Goal: Information Seeking & Learning: Learn about a topic

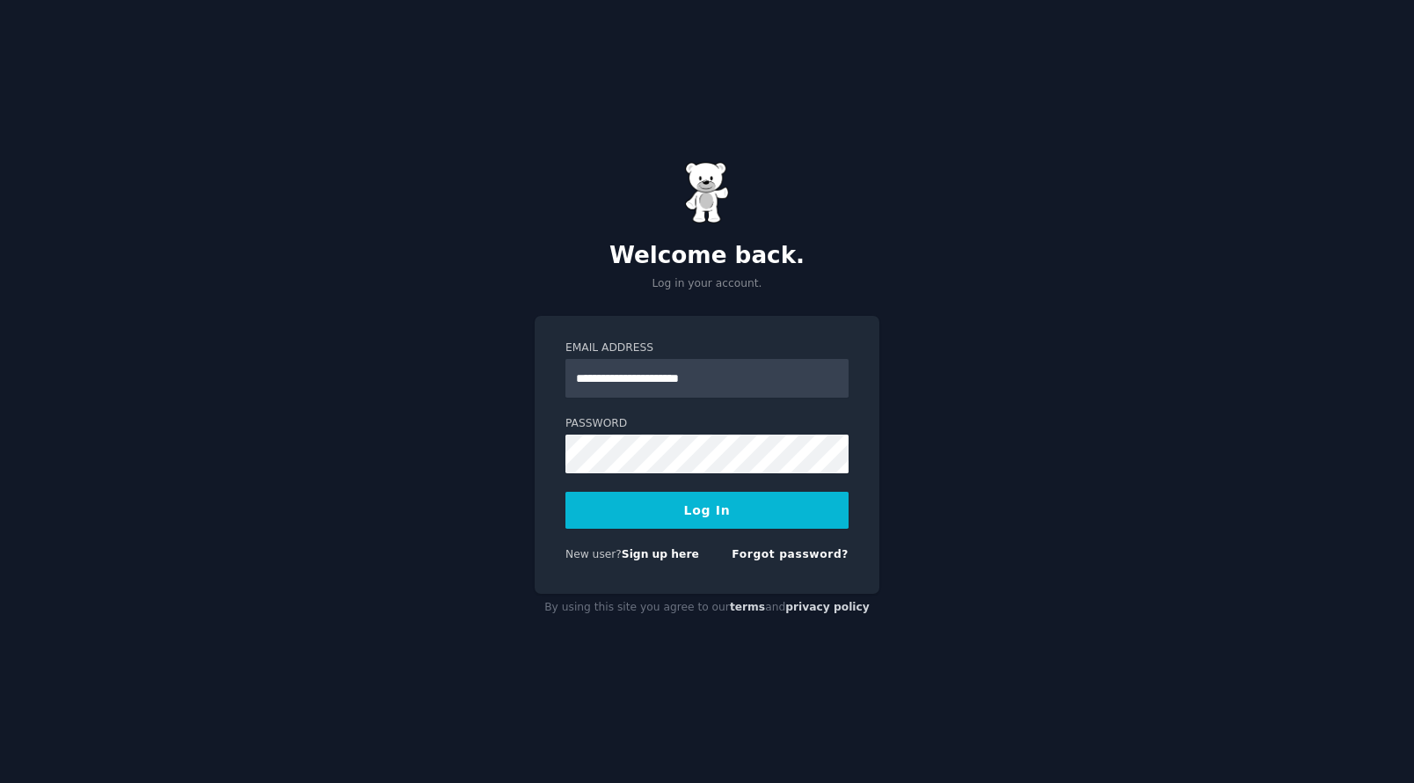
click at [712, 515] on button "Log In" at bounding box center [707, 510] width 283 height 37
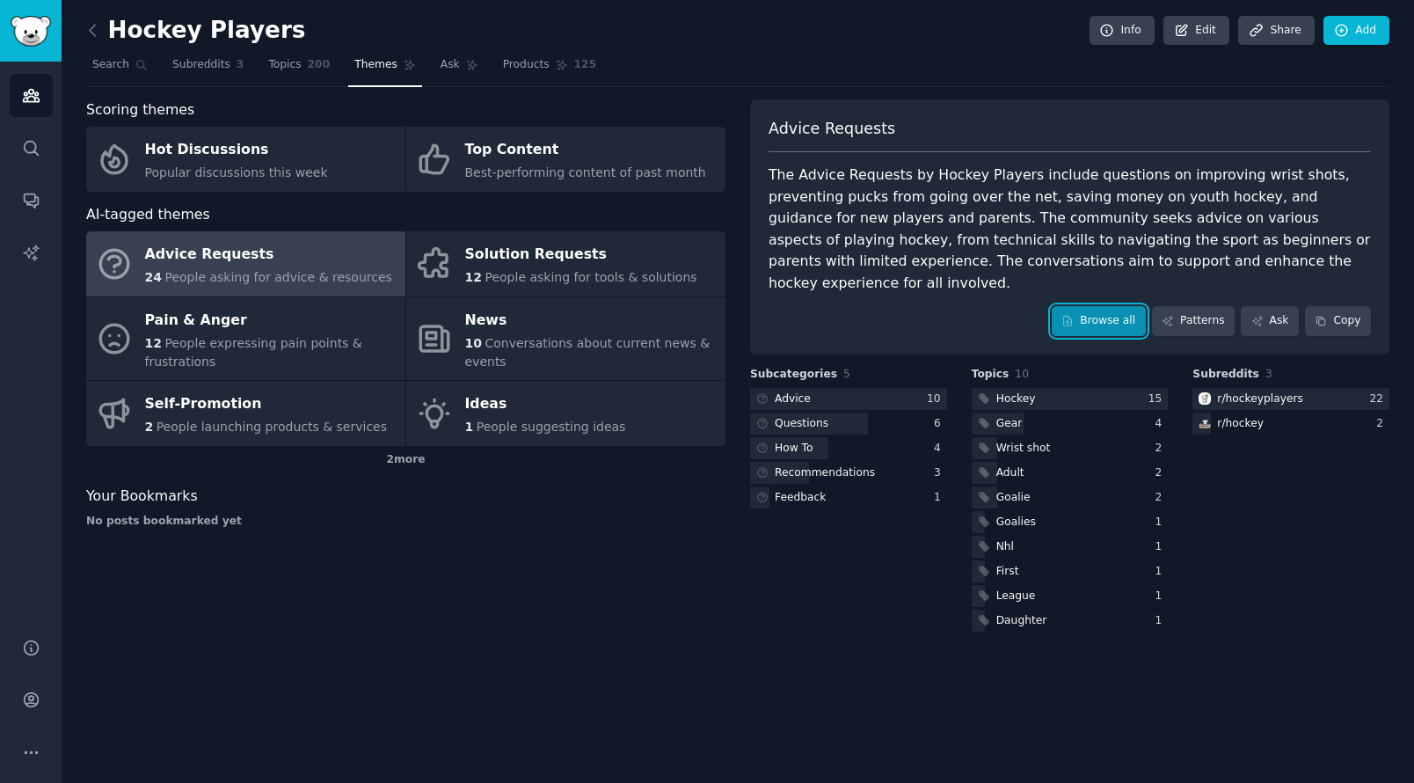
click at [1080, 306] on link "Browse all" at bounding box center [1099, 321] width 94 height 30
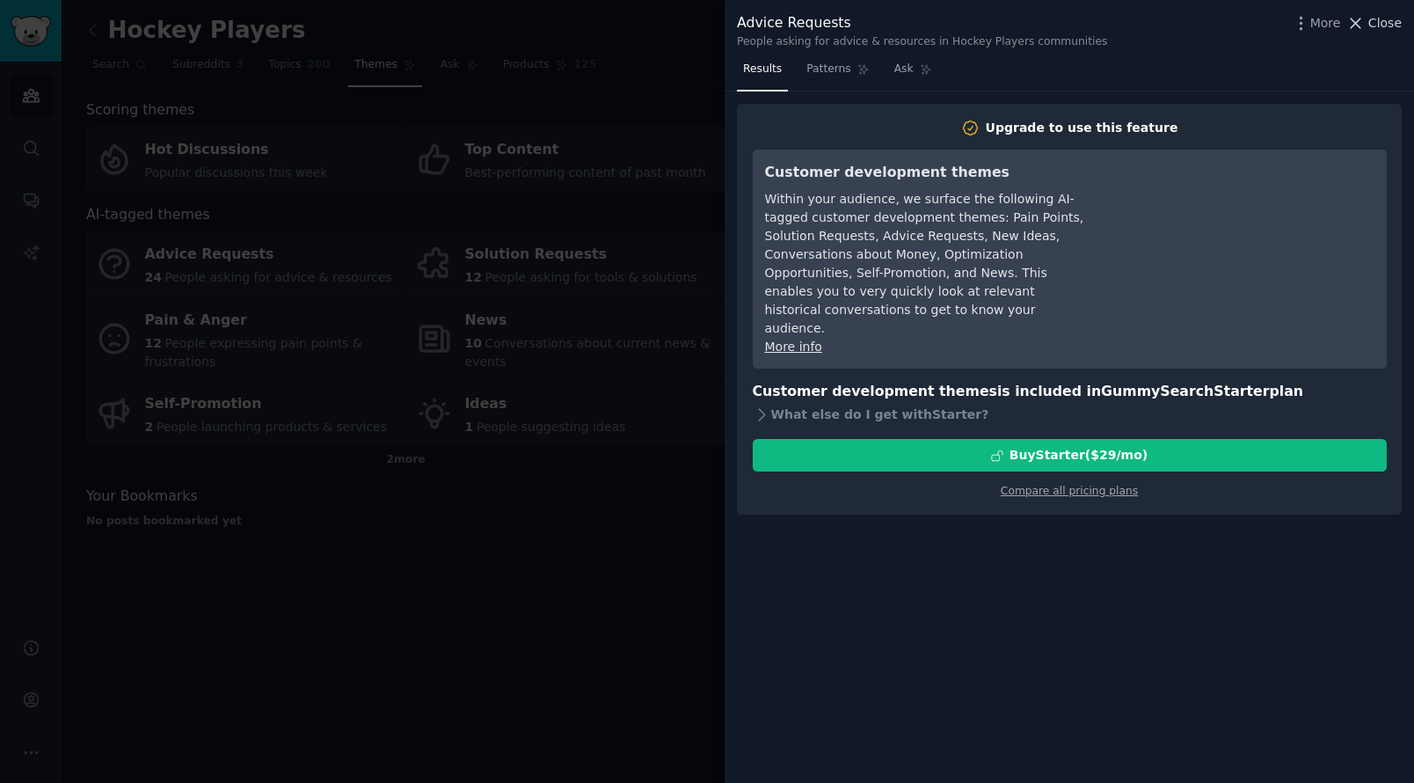
click at [1391, 27] on span "Close" at bounding box center [1385, 23] width 33 height 18
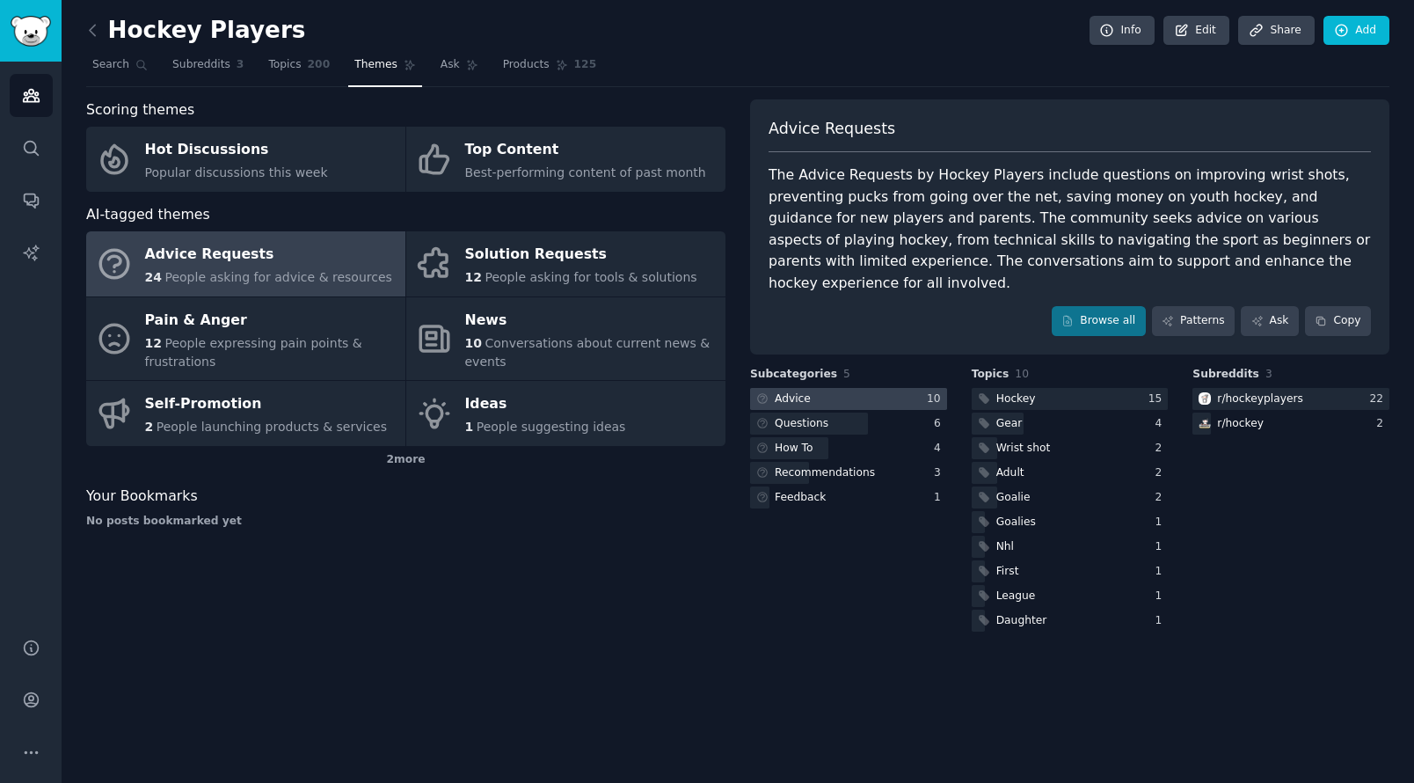
click at [811, 388] on div "Advice" at bounding box center [781, 399] width 63 height 22
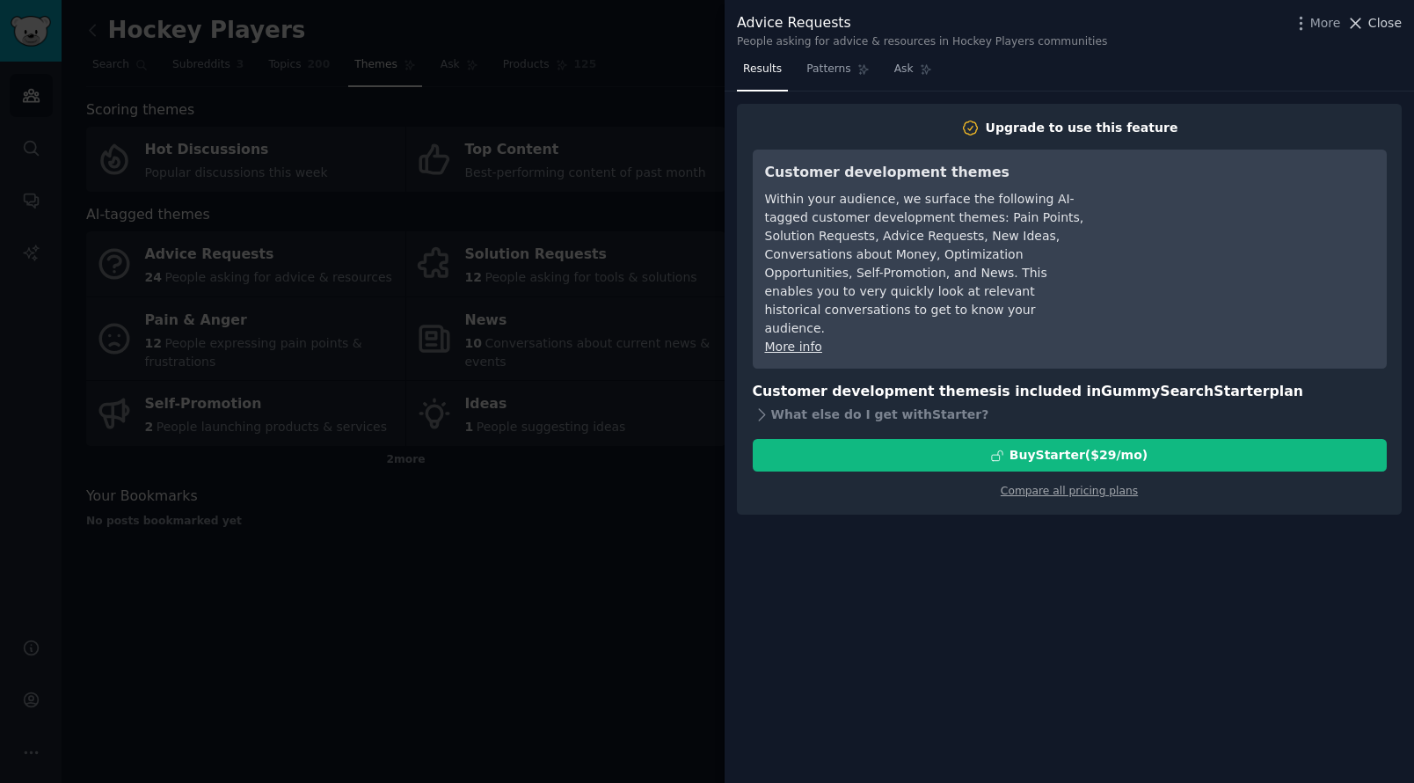
click at [1365, 24] on icon at bounding box center [1356, 23] width 18 height 18
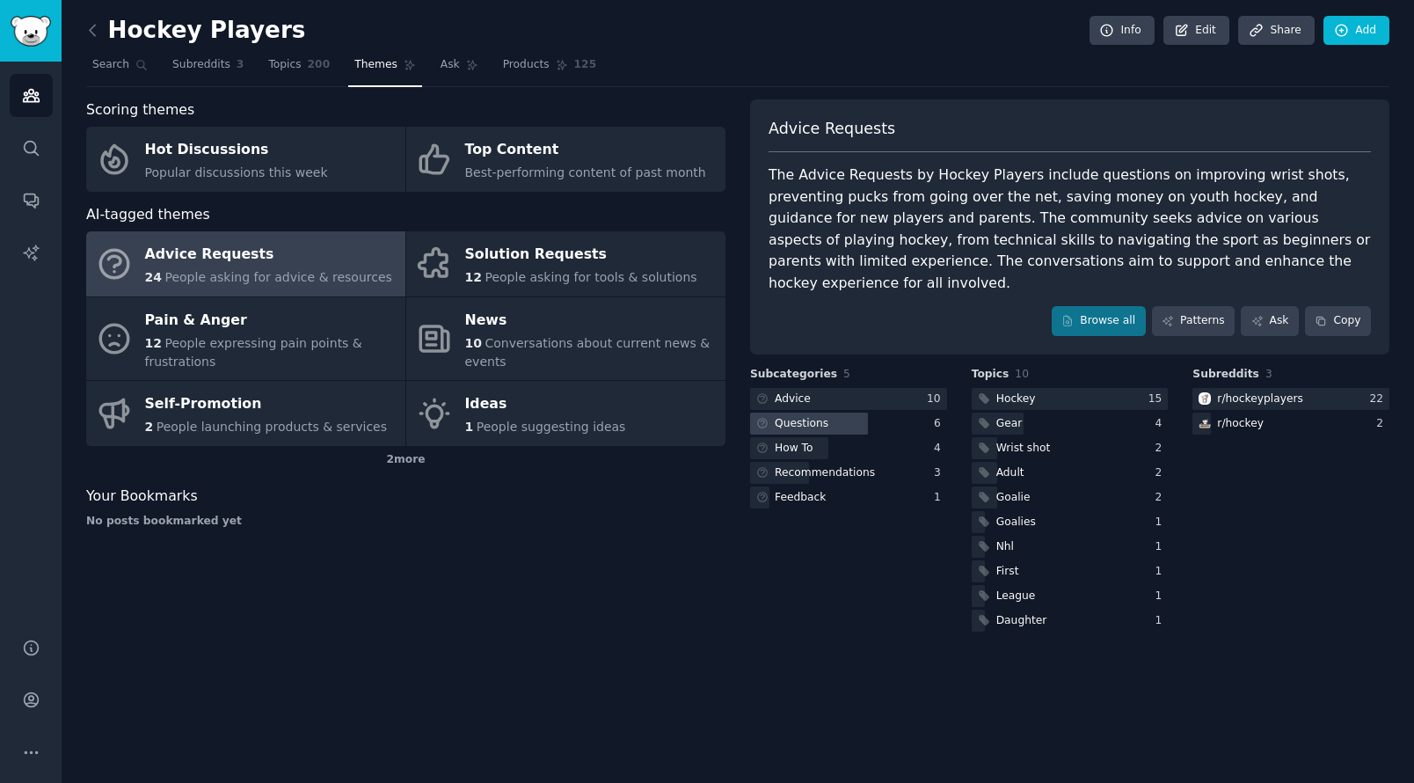
click at [790, 412] on div "Questions" at bounding box center [791, 423] width 82 height 22
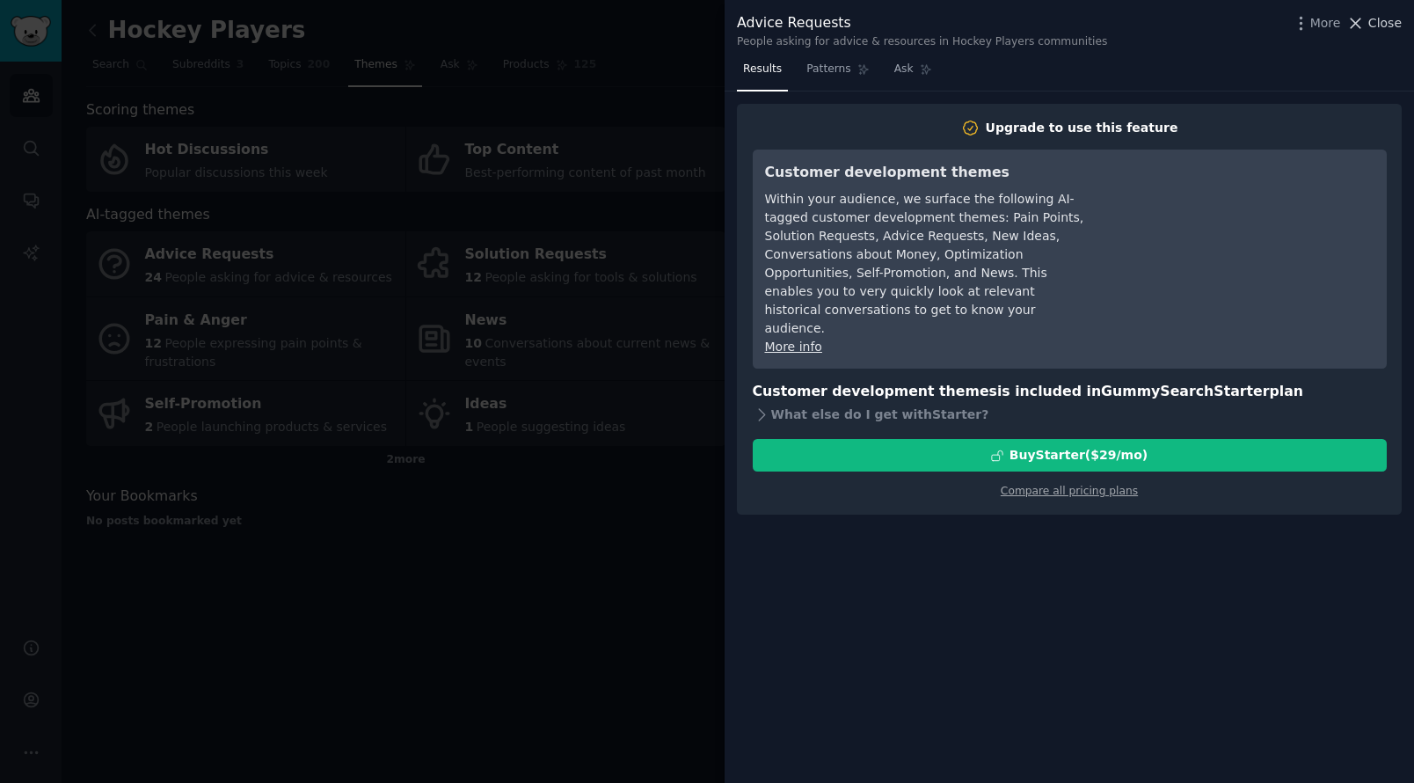
click at [1383, 26] on span "Close" at bounding box center [1385, 23] width 33 height 18
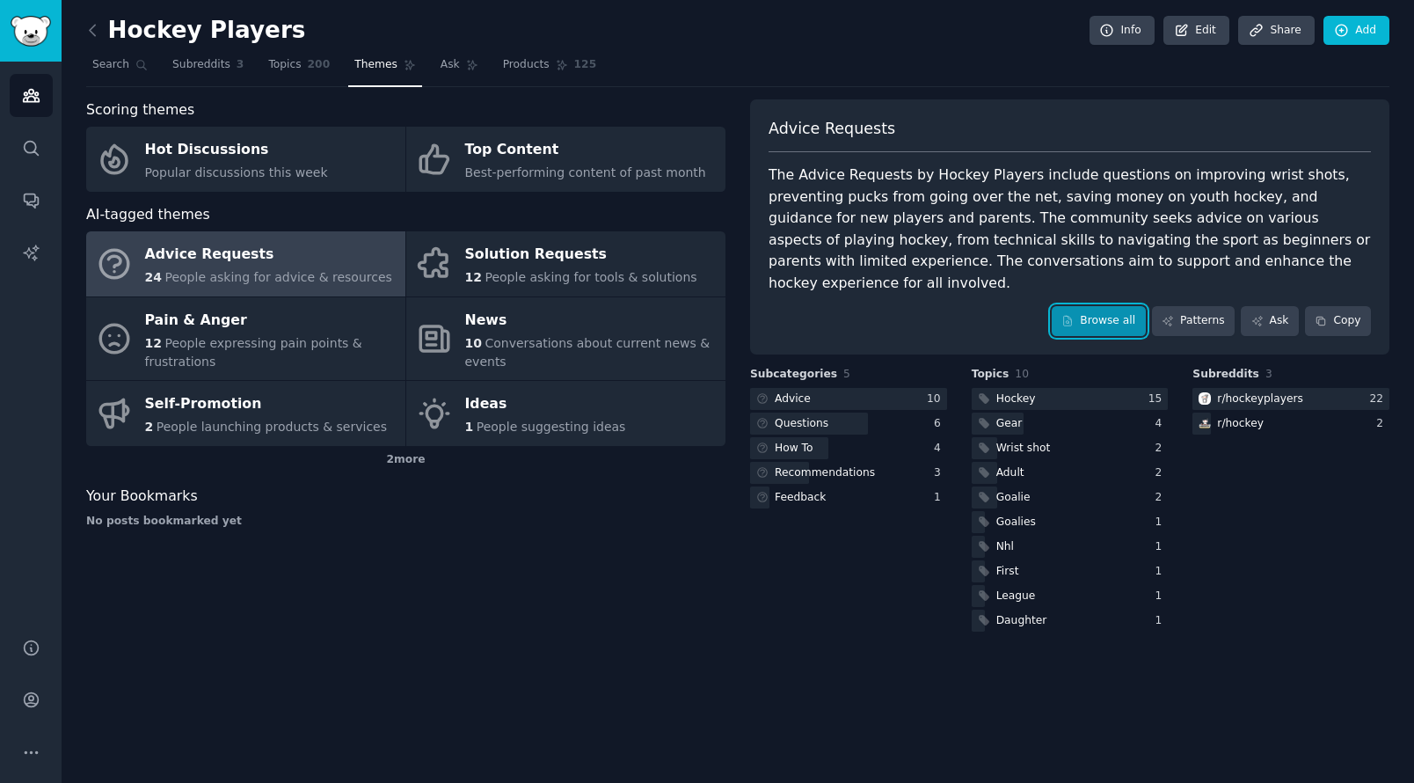
click at [1111, 306] on link "Browse all" at bounding box center [1099, 321] width 94 height 30
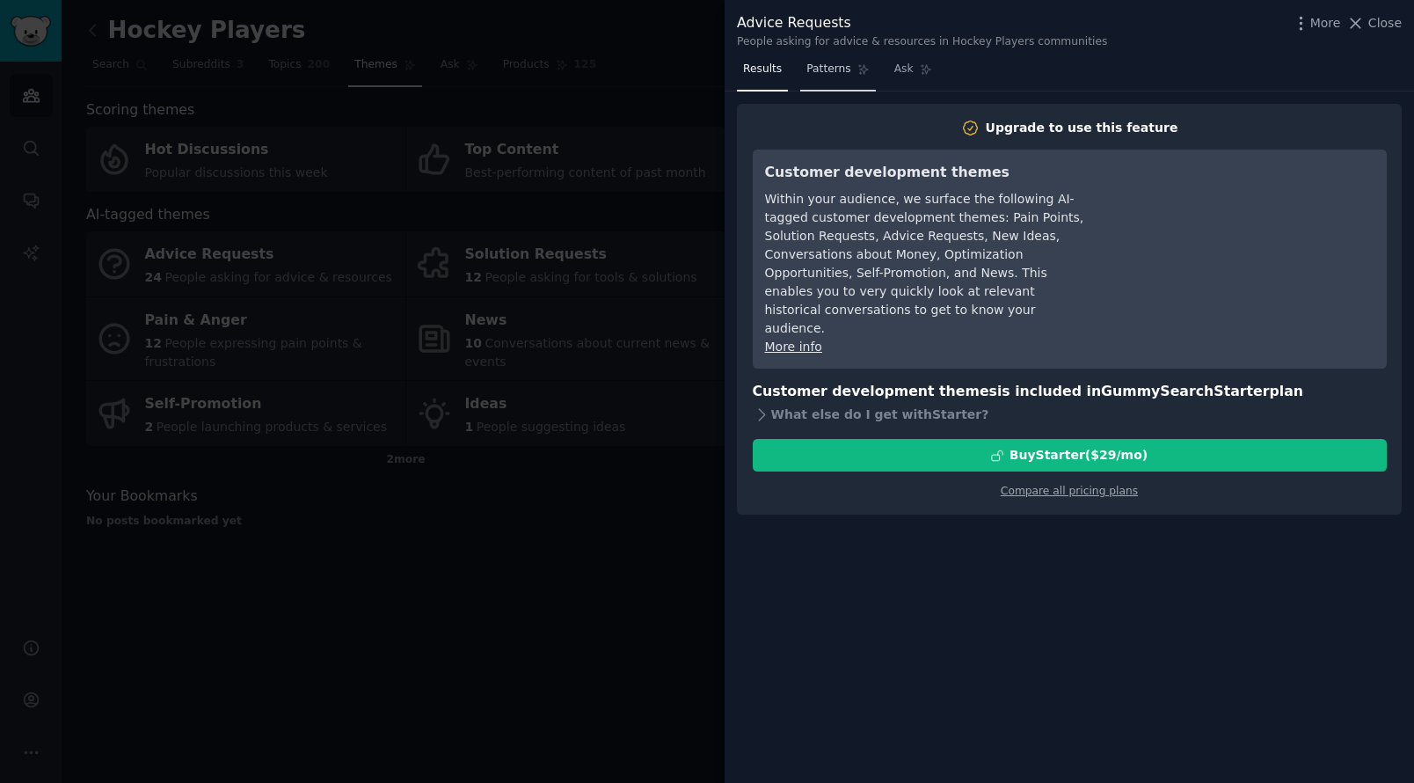
click at [822, 77] on span "Patterns" at bounding box center [829, 70] width 44 height 16
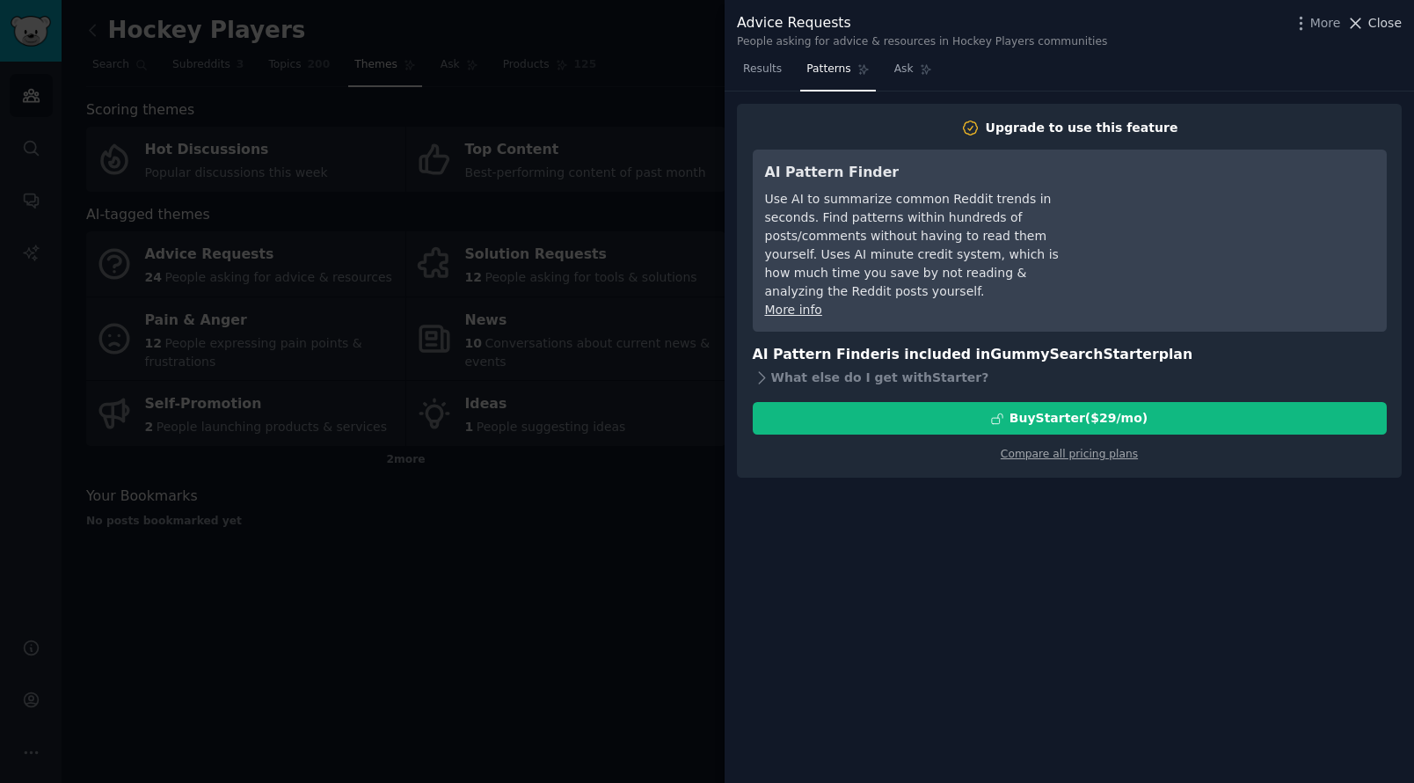
click at [1386, 25] on span "Close" at bounding box center [1385, 23] width 33 height 18
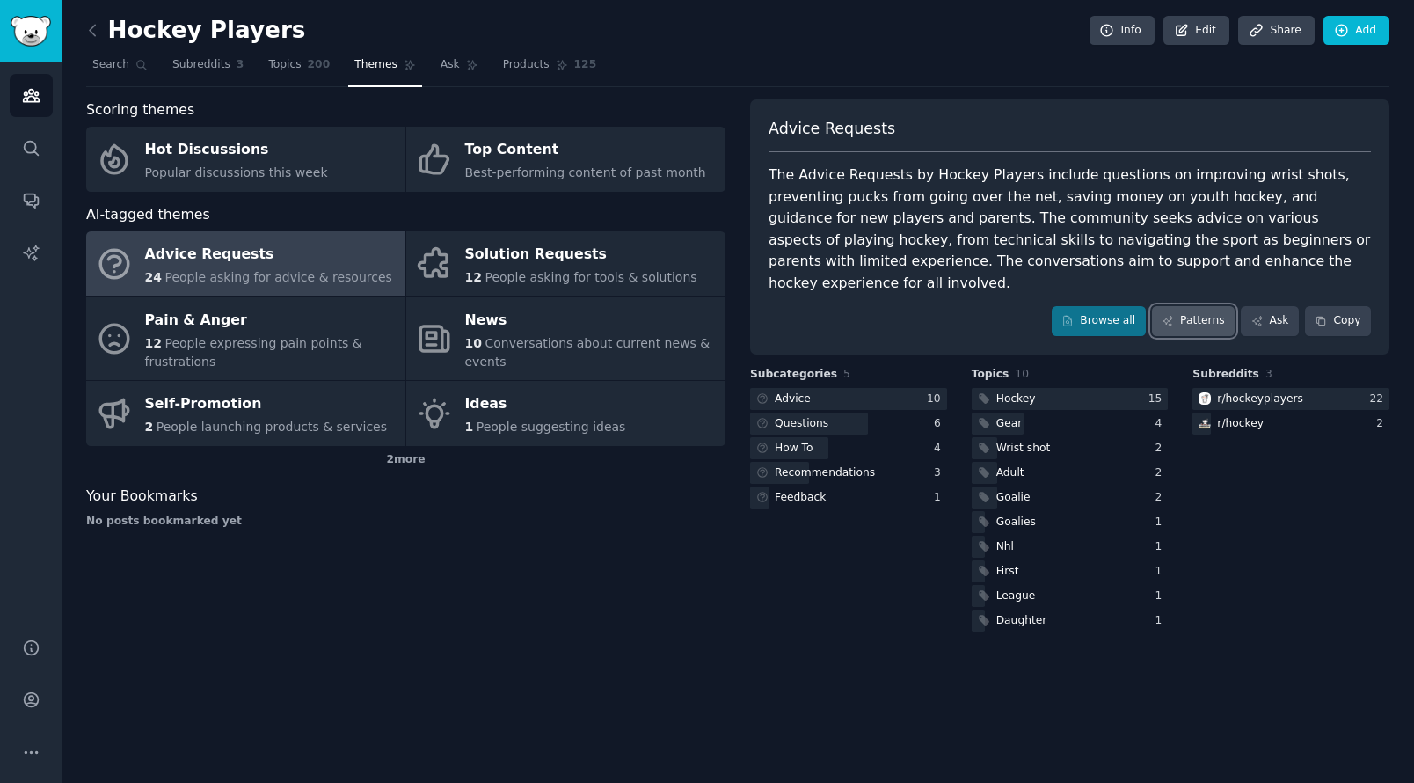
click at [1220, 306] on link "Patterns" at bounding box center [1193, 321] width 83 height 30
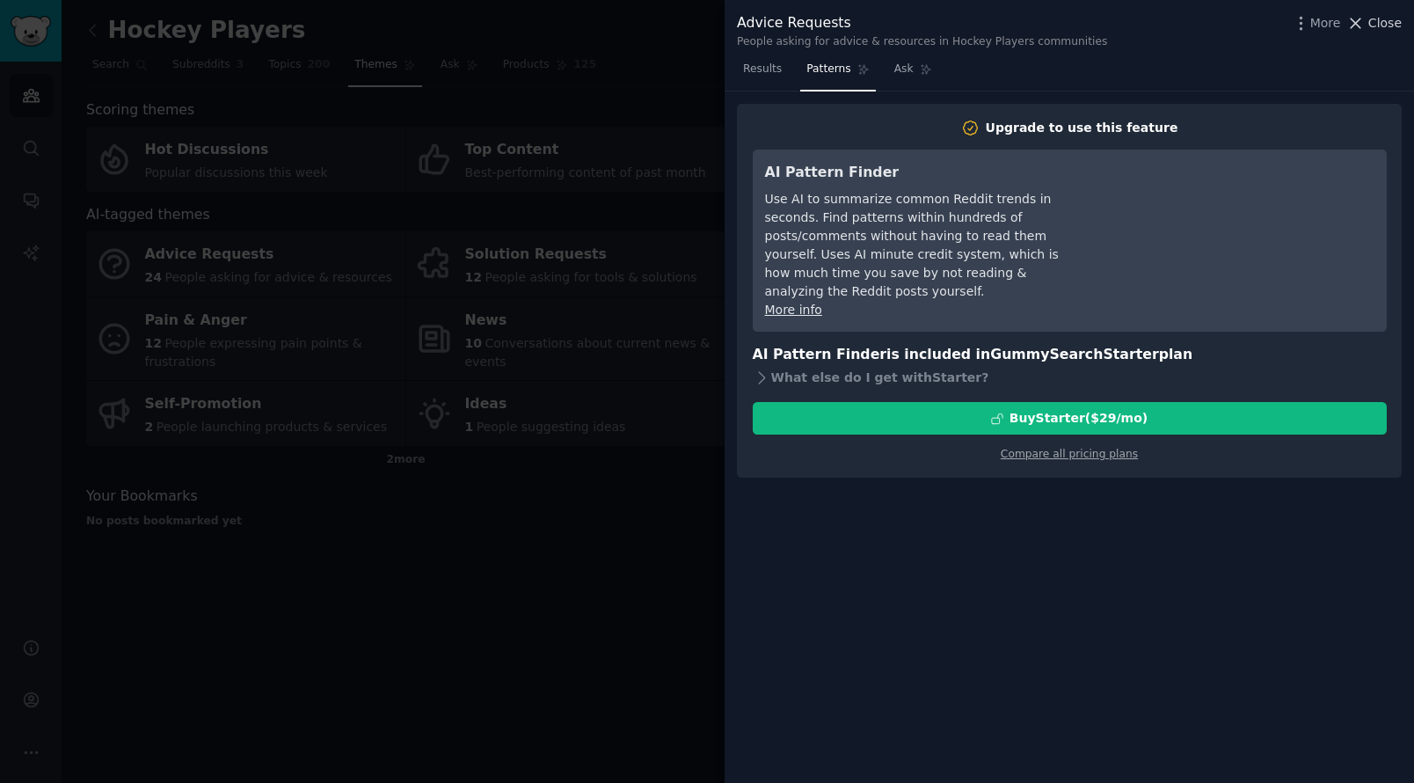
click at [1383, 15] on span "Close" at bounding box center [1385, 23] width 33 height 18
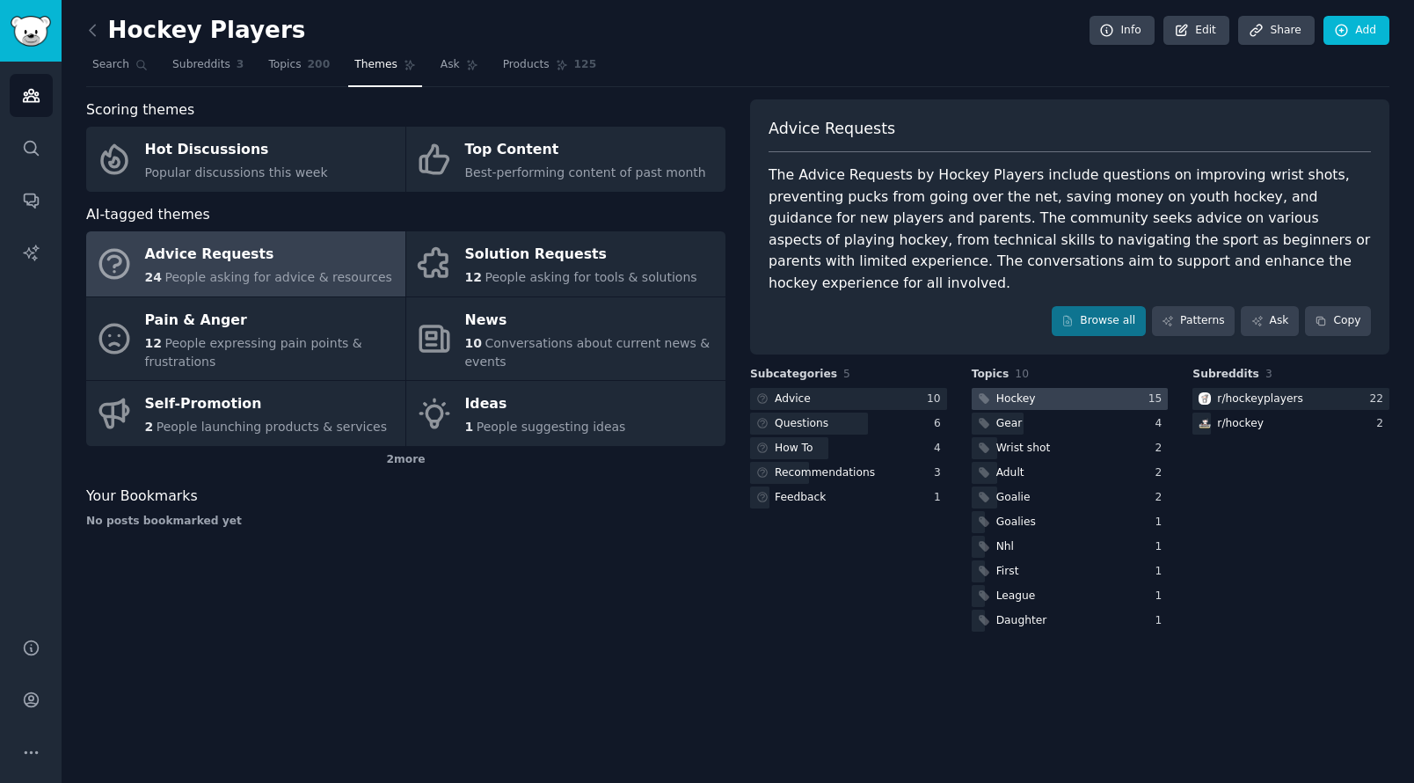
click at [1011, 391] on div "Hockey" at bounding box center [1016, 399] width 40 height 16
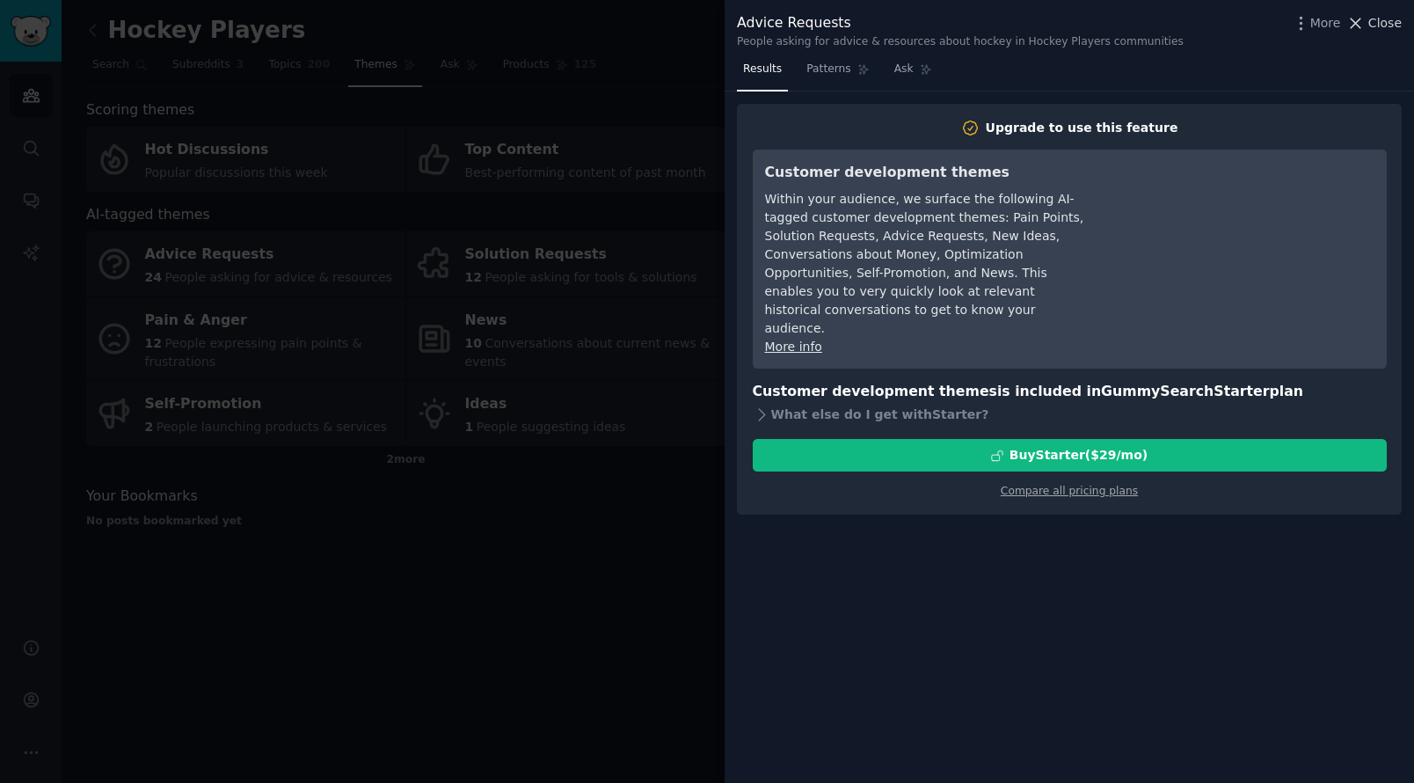
click at [1376, 24] on span "Close" at bounding box center [1385, 23] width 33 height 18
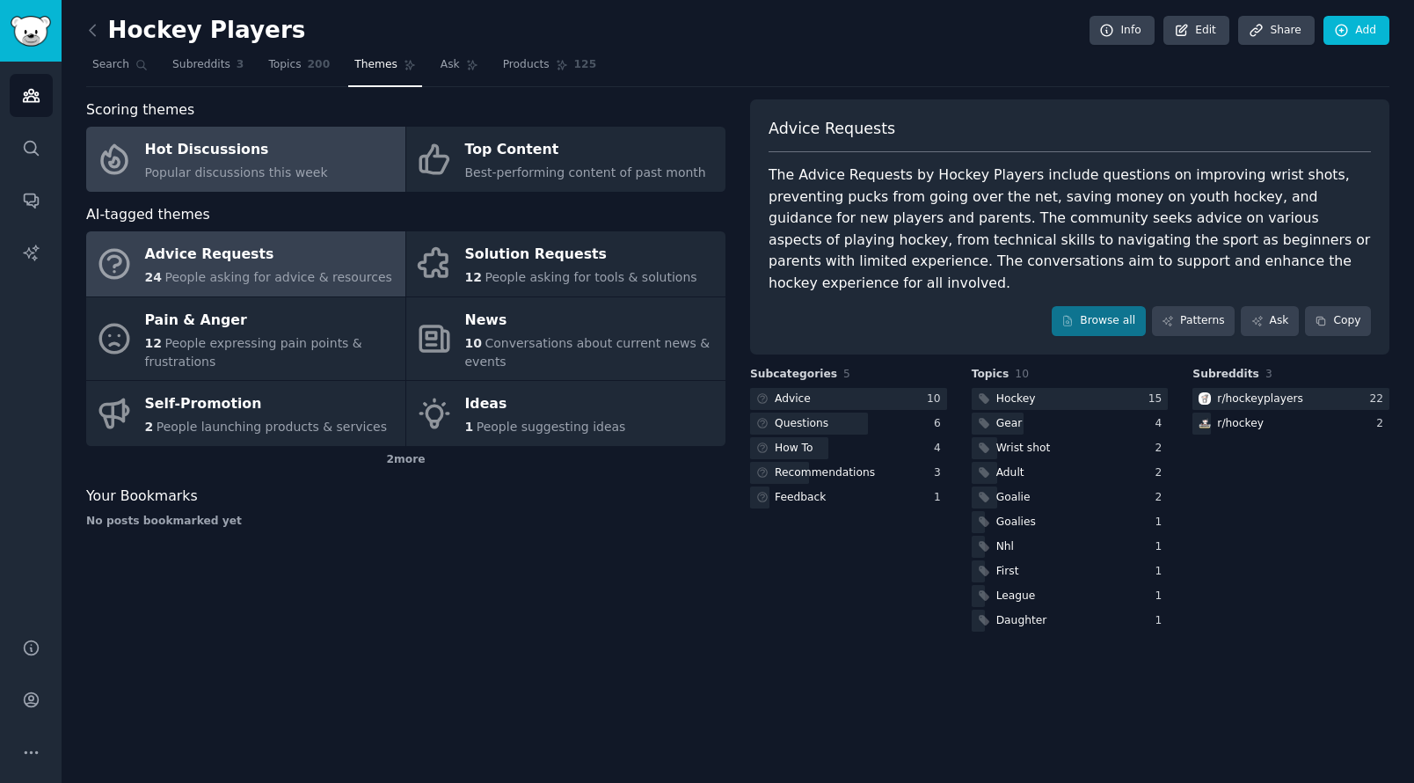
click at [221, 171] on span "Popular discussions this week" at bounding box center [236, 172] width 183 height 14
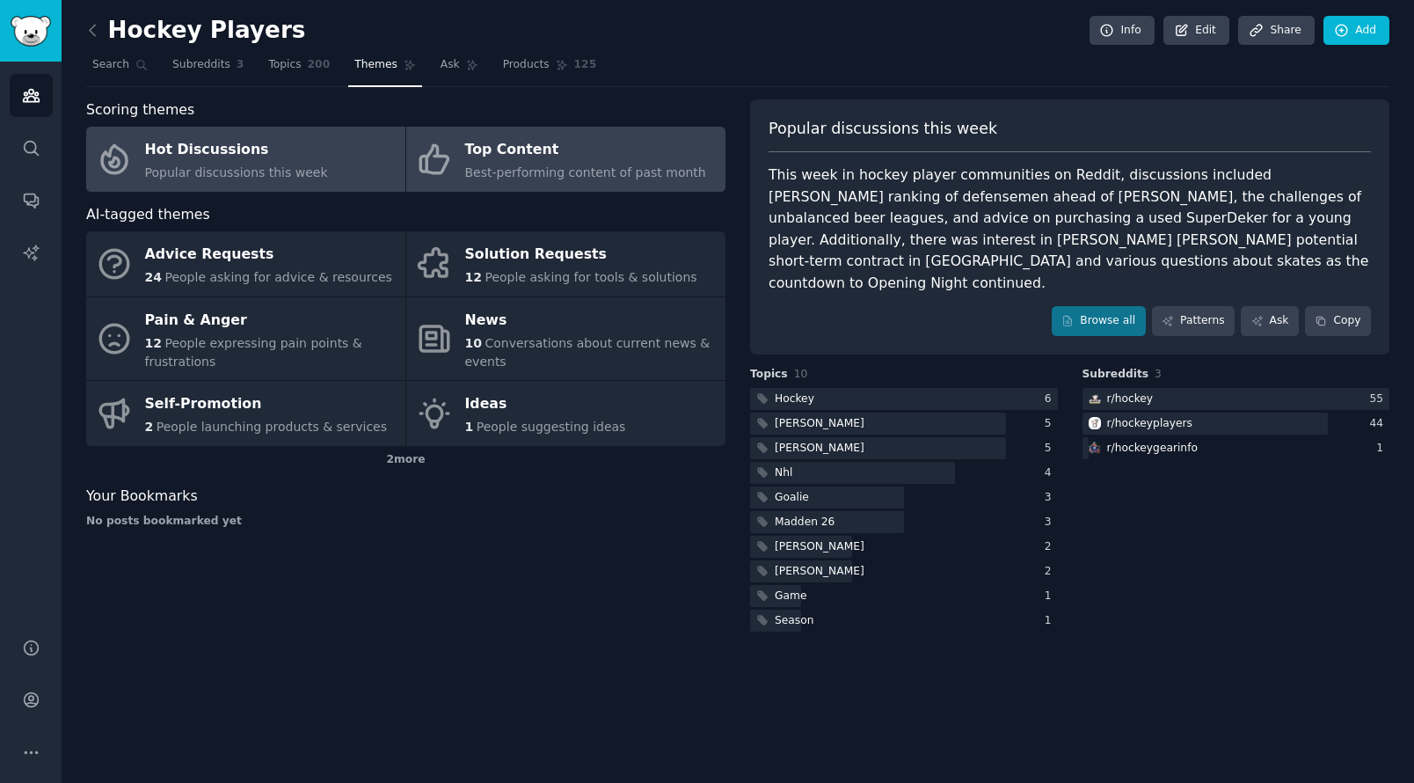
click at [589, 172] on span "Best-performing content of past month" at bounding box center [585, 172] width 241 height 14
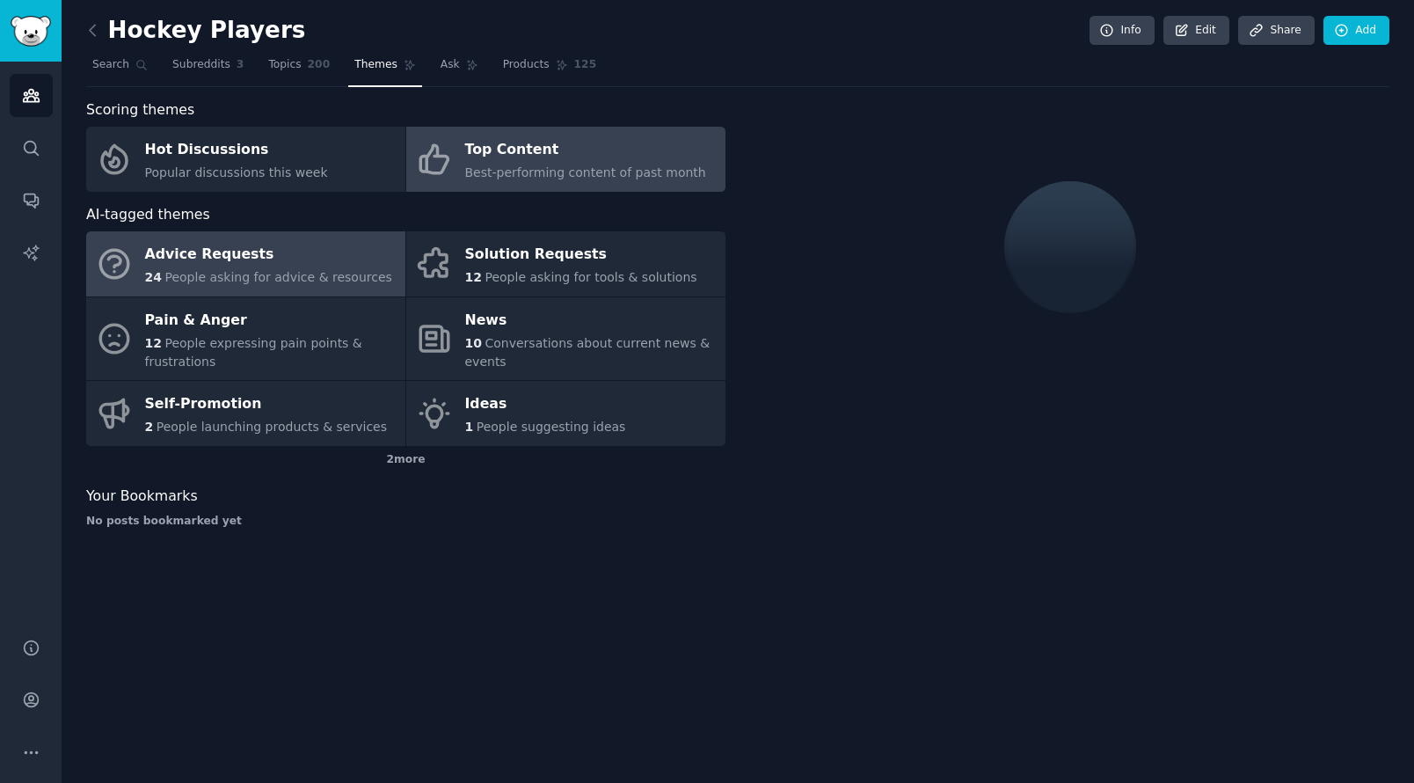
click at [299, 259] on div "Advice Requests" at bounding box center [268, 255] width 247 height 28
